Goal: Complete application form: Complete application form

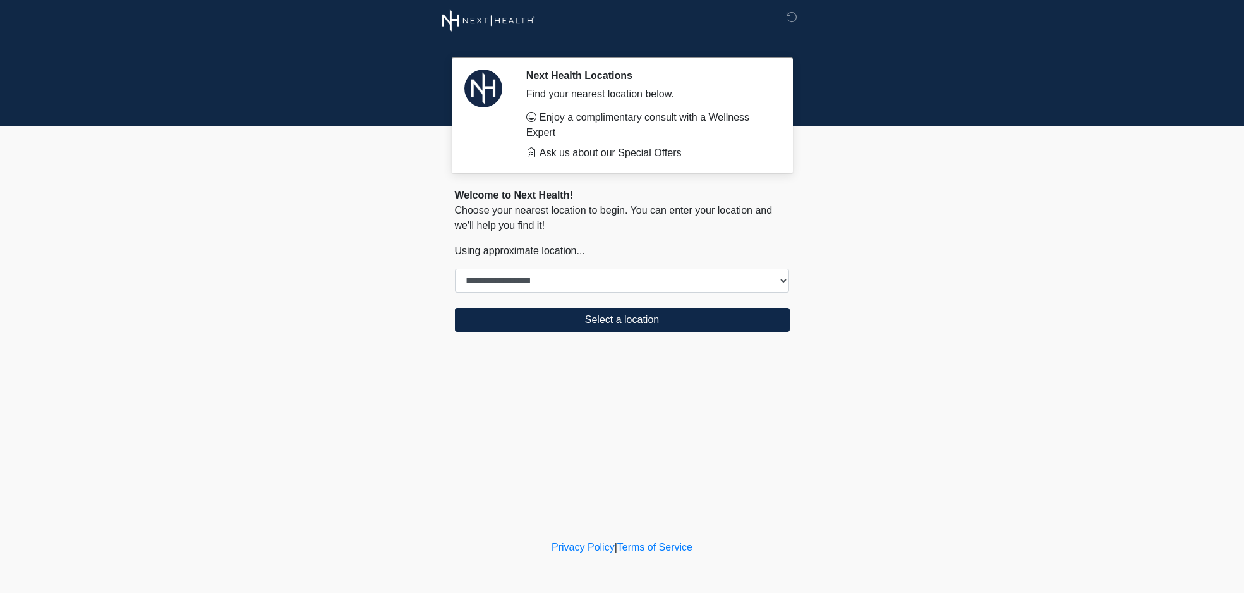
select select "****"
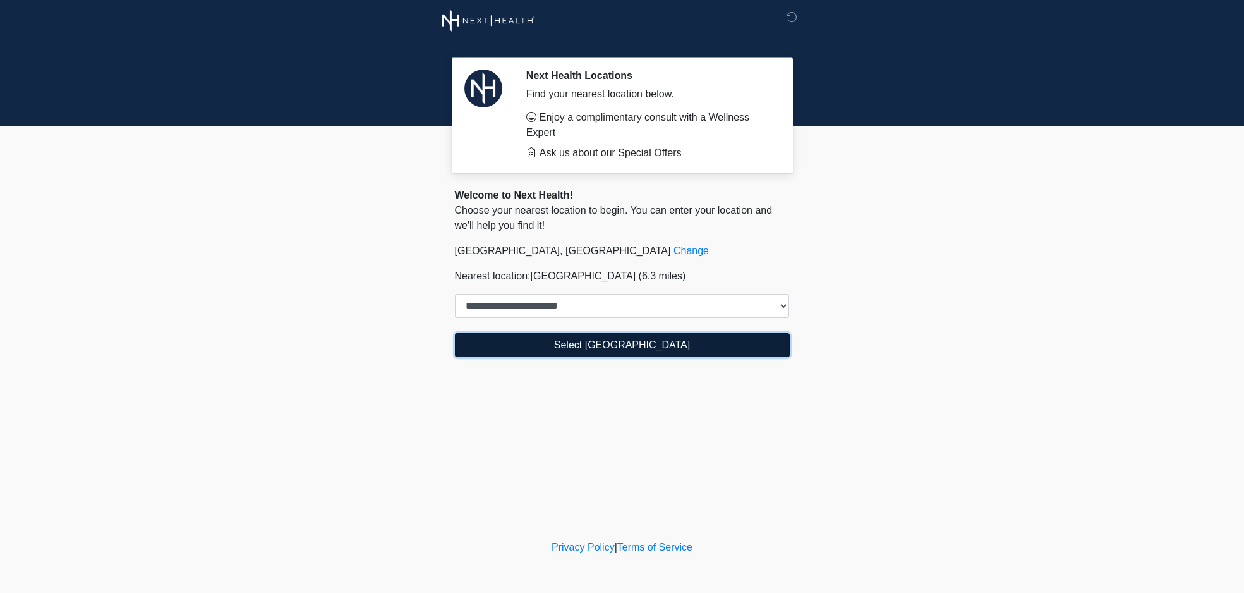
click at [549, 353] on button "Select [GEOGRAPHIC_DATA]" at bounding box center [622, 345] width 335 height 24
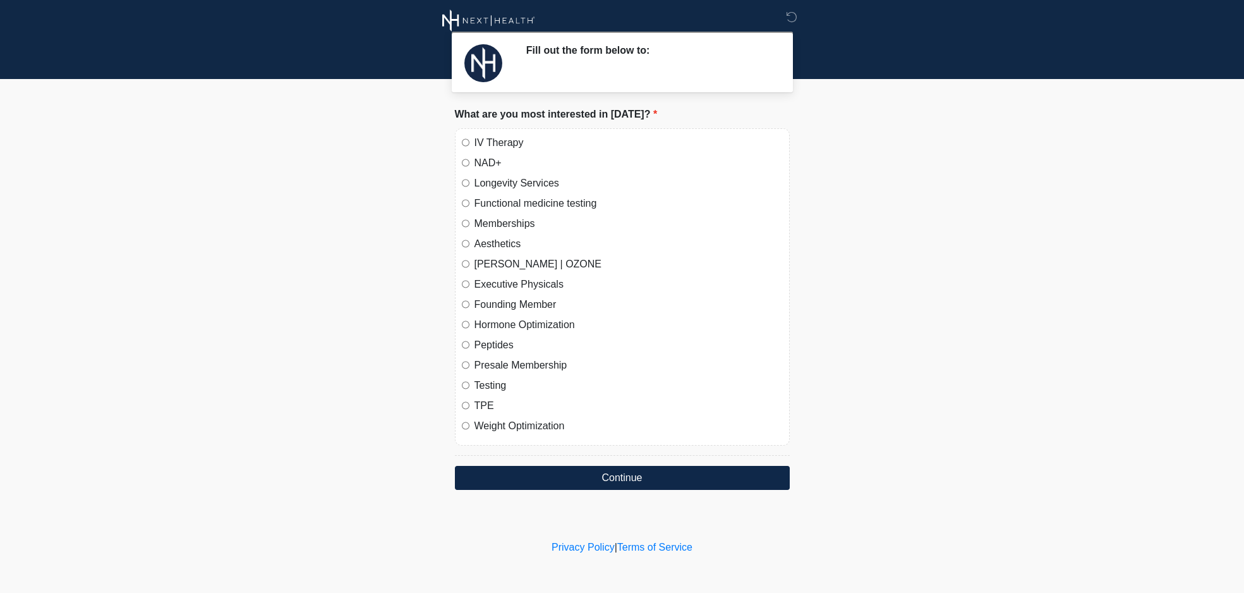
click at [494, 343] on label "Peptides" at bounding box center [629, 344] width 308 height 15
click at [534, 469] on button "Continue" at bounding box center [622, 478] width 335 height 24
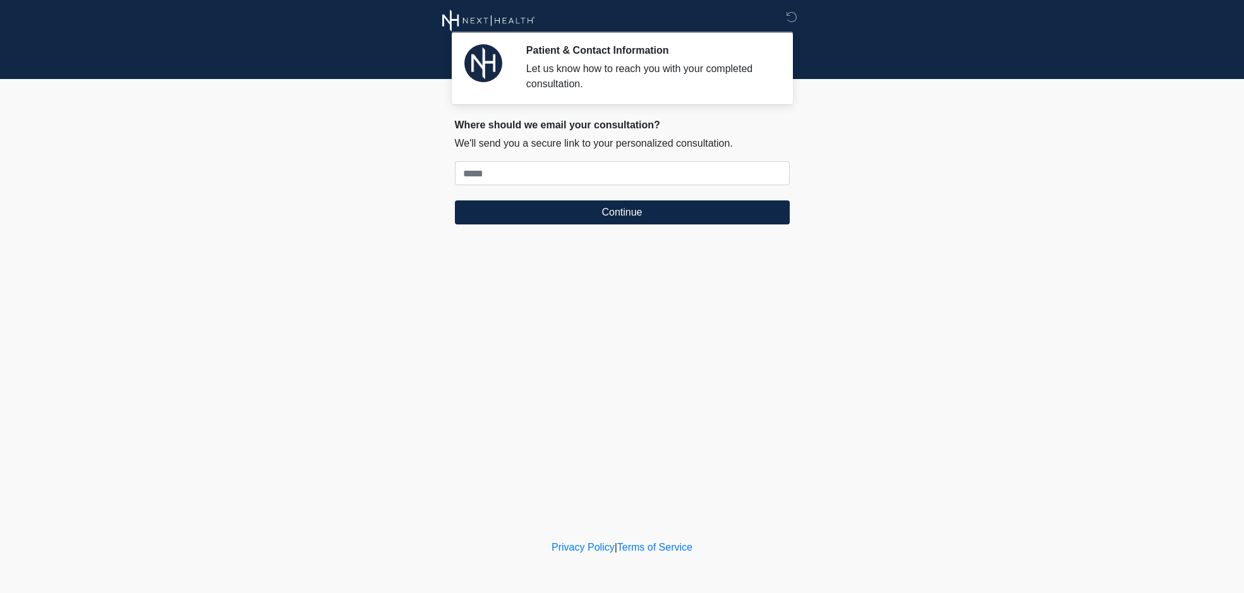
click at [561, 132] on div "Where should we email your consultation? We'll send you a secure link to your p…" at bounding box center [622, 172] width 335 height 106
drag, startPoint x: 561, startPoint y: 132, endPoint x: 568, endPoint y: 123, distance: 11.3
click at [568, 123] on div "Where should we email your consultation? We'll send you a secure link to your p…" at bounding box center [622, 172] width 335 height 106
click at [568, 123] on h2 "Where should we email your consultation?" at bounding box center [622, 125] width 335 height 12
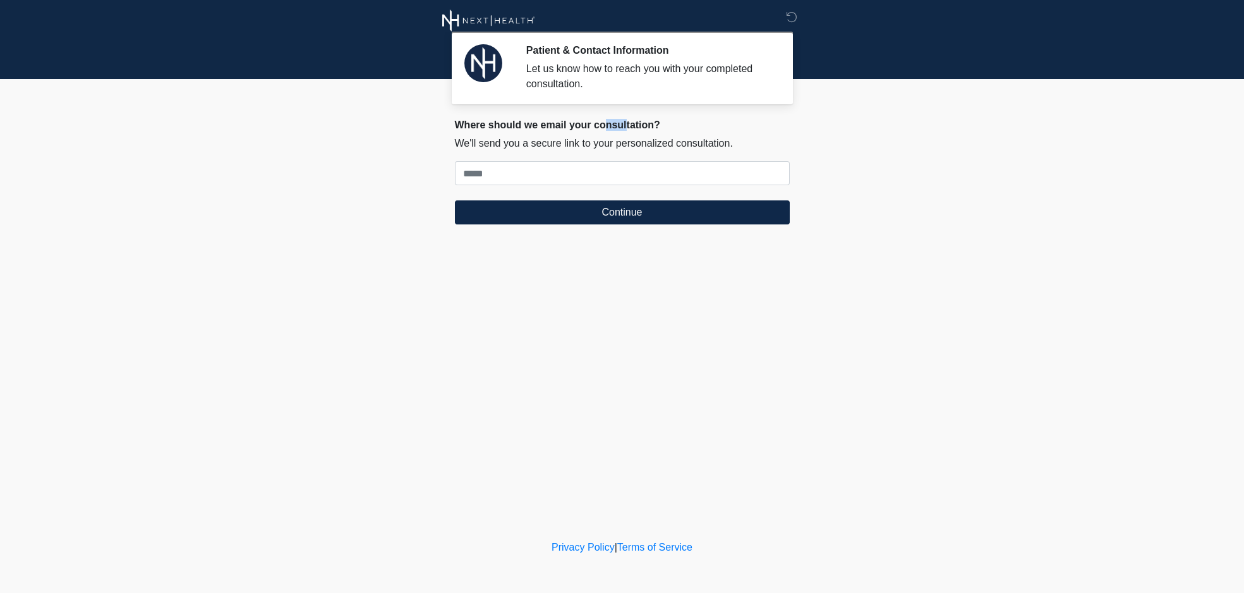
click at [568, 123] on h2 "Where should we email your consultation?" at bounding box center [622, 125] width 335 height 12
drag, startPoint x: 568, startPoint y: 123, endPoint x: 578, endPoint y: 140, distance: 19.3
click at [578, 140] on div "Where should we email your consultation? We'll send you a secure link to your p…" at bounding box center [622, 172] width 335 height 106
click at [578, 140] on p "We'll send you a secure link to your personalized consultation." at bounding box center [622, 143] width 335 height 15
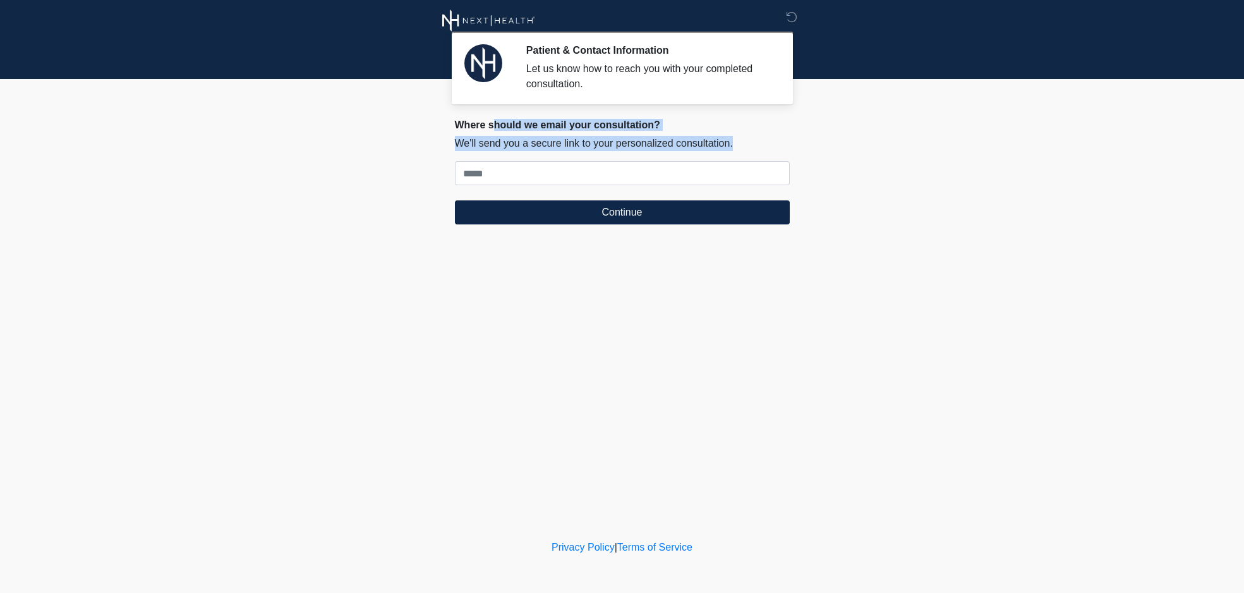
drag, startPoint x: 578, startPoint y: 140, endPoint x: 581, endPoint y: 123, distance: 17.4
click at [581, 123] on div "Where should we email your consultation? We'll send you a secure link to your p…" at bounding box center [622, 172] width 335 height 106
click at [581, 123] on h2 "Where should we email your consultation?" at bounding box center [622, 125] width 335 height 12
drag, startPoint x: 581, startPoint y: 123, endPoint x: 588, endPoint y: 141, distance: 19.4
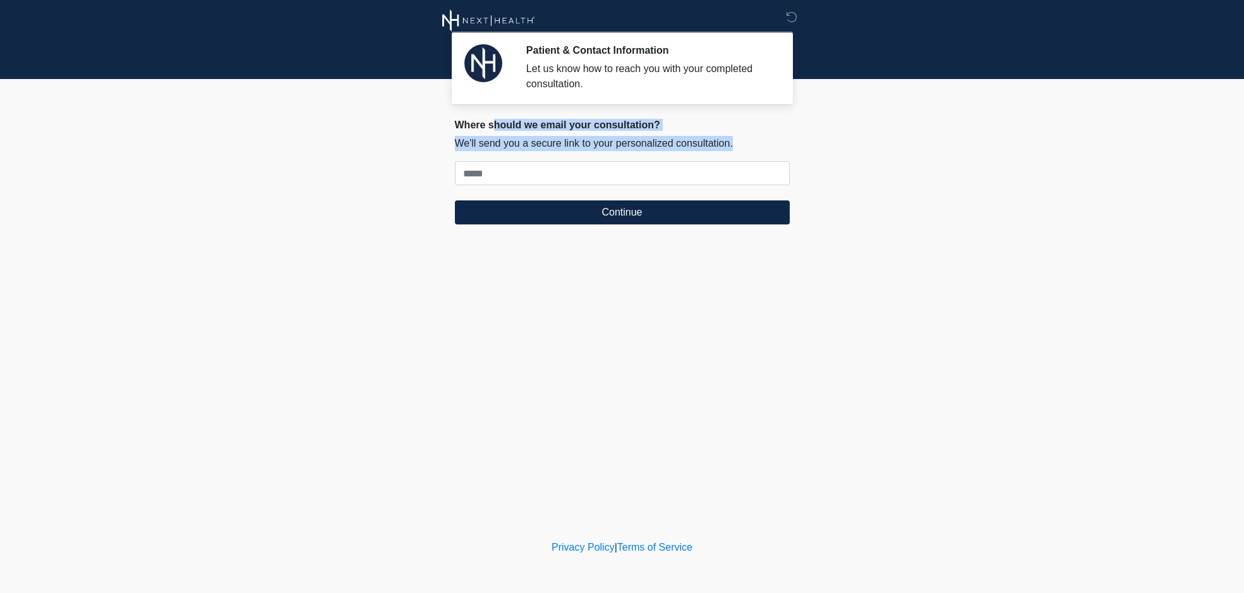
click at [588, 141] on div "Where should we email your consultation? We'll send you a secure link to your p…" at bounding box center [622, 172] width 335 height 106
click at [588, 141] on p "We'll send you a secure link to your personalized consultation." at bounding box center [622, 143] width 335 height 15
drag, startPoint x: 588, startPoint y: 141, endPoint x: 585, endPoint y: 122, distance: 19.1
click at [585, 122] on div "Where should we email your consultation? We'll send you a secure link to your p…" at bounding box center [622, 172] width 335 height 106
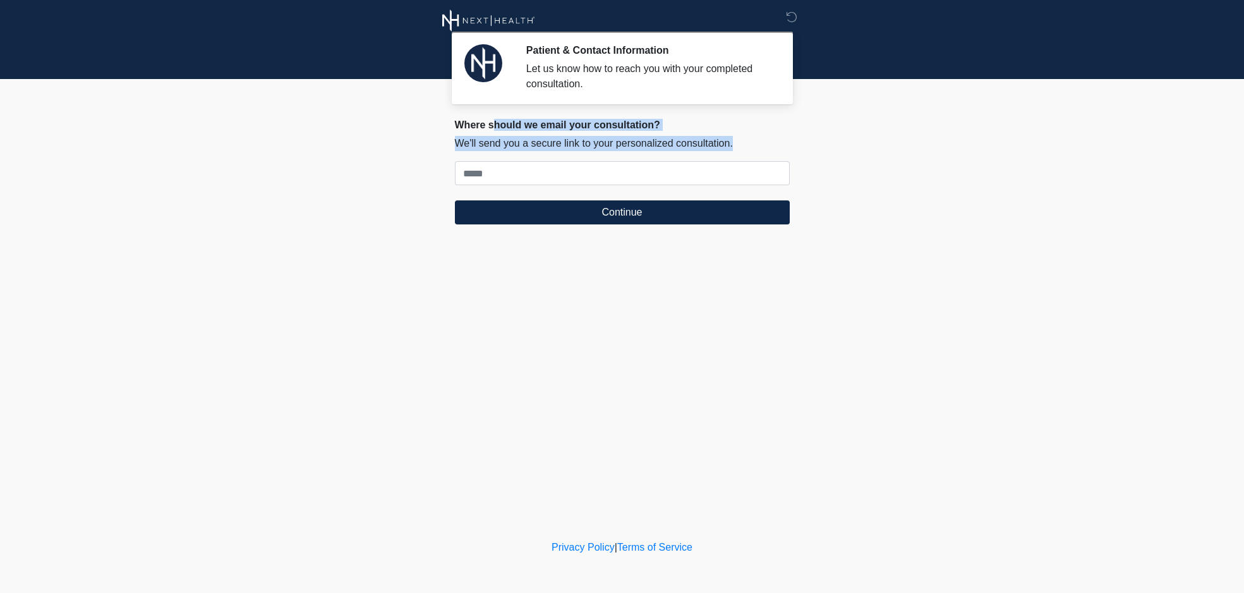
click at [585, 122] on h2 "Where should we email your consultation?" at bounding box center [622, 125] width 335 height 12
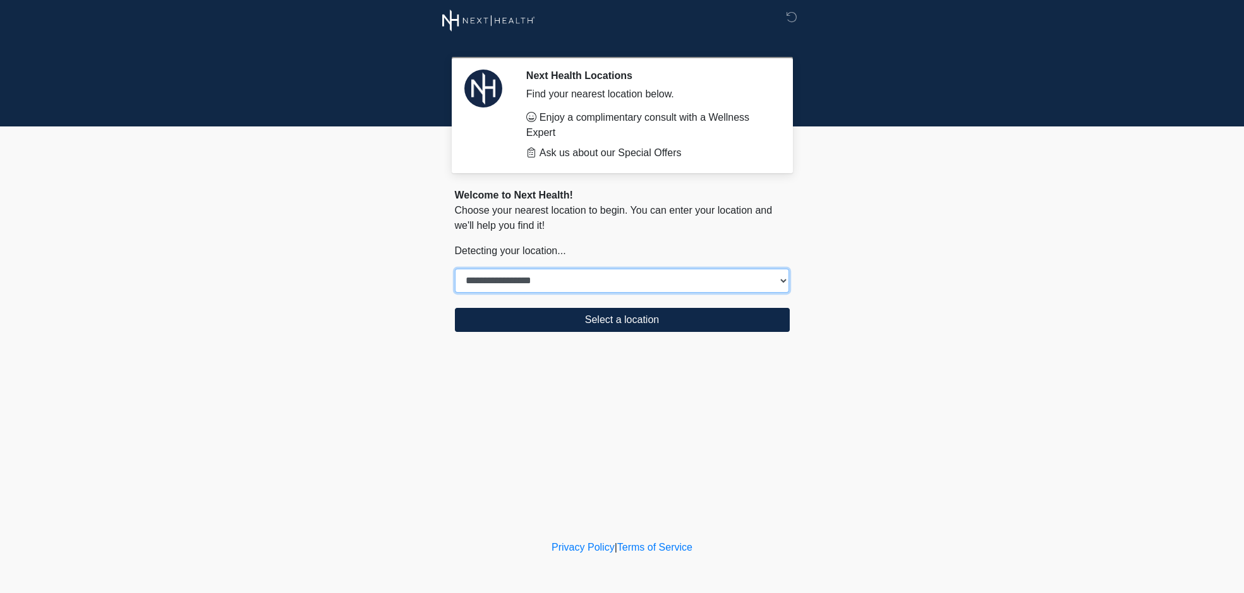
click at [591, 287] on select "**********" at bounding box center [622, 281] width 335 height 24
select select "****"
click at [455, 269] on select "**********" at bounding box center [622, 281] width 335 height 24
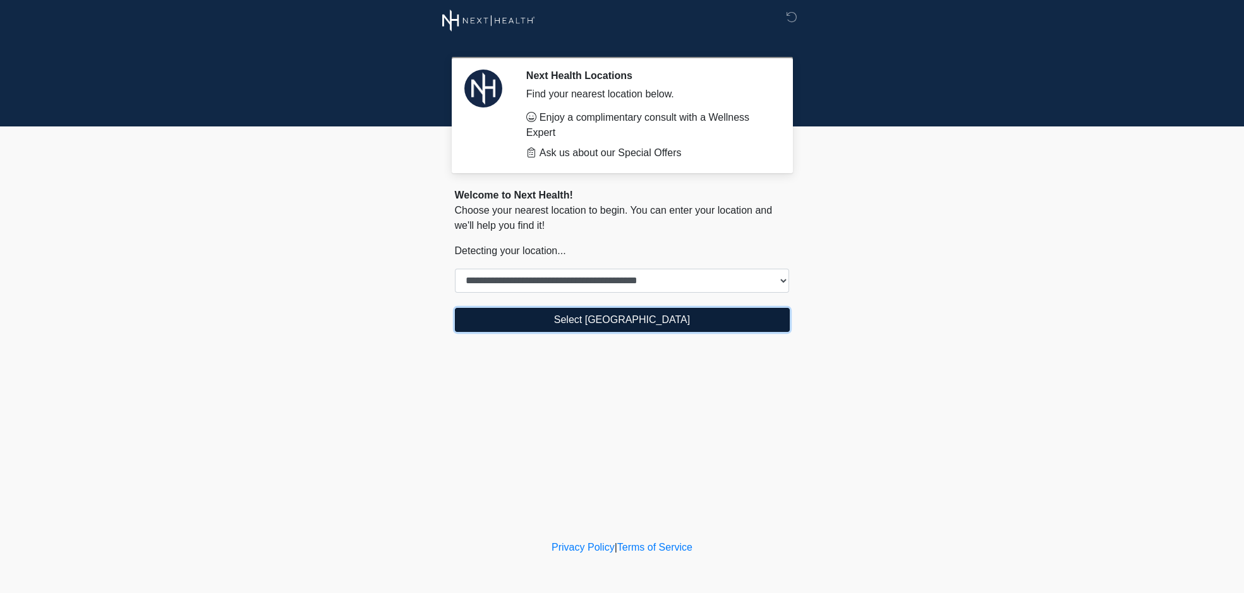
click at [566, 327] on button "Select [GEOGRAPHIC_DATA]" at bounding box center [622, 320] width 335 height 24
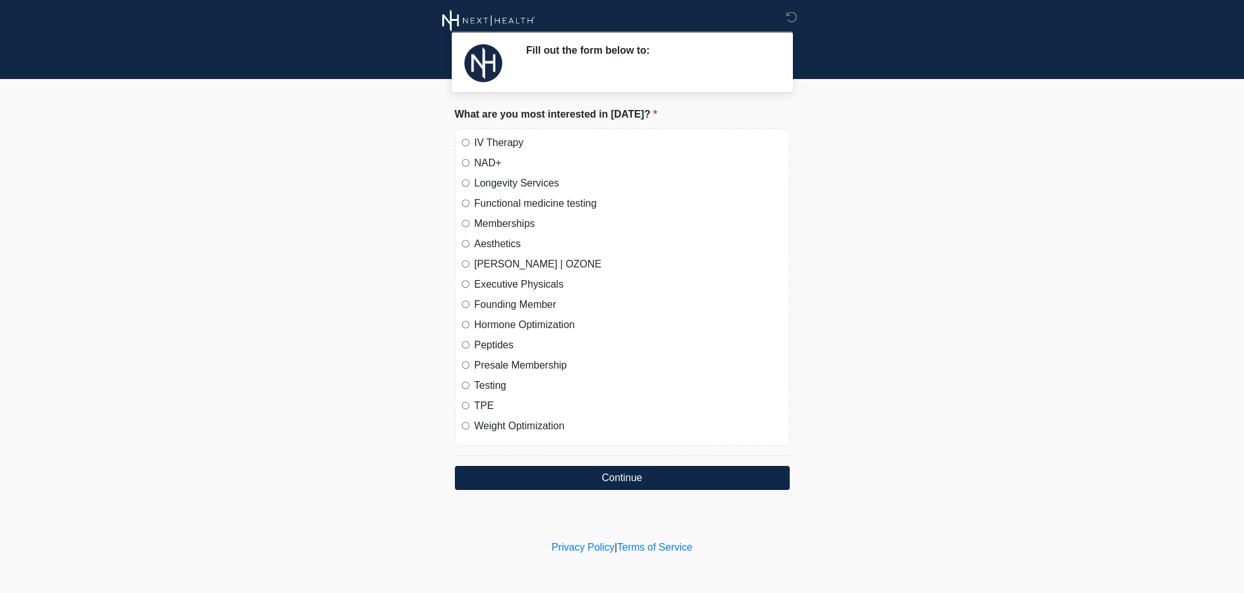
click at [480, 190] on label "Longevity Services" at bounding box center [629, 183] width 308 height 15
click at [605, 476] on button "Continue" at bounding box center [622, 478] width 335 height 24
